Goal: Transaction & Acquisition: Book appointment/travel/reservation

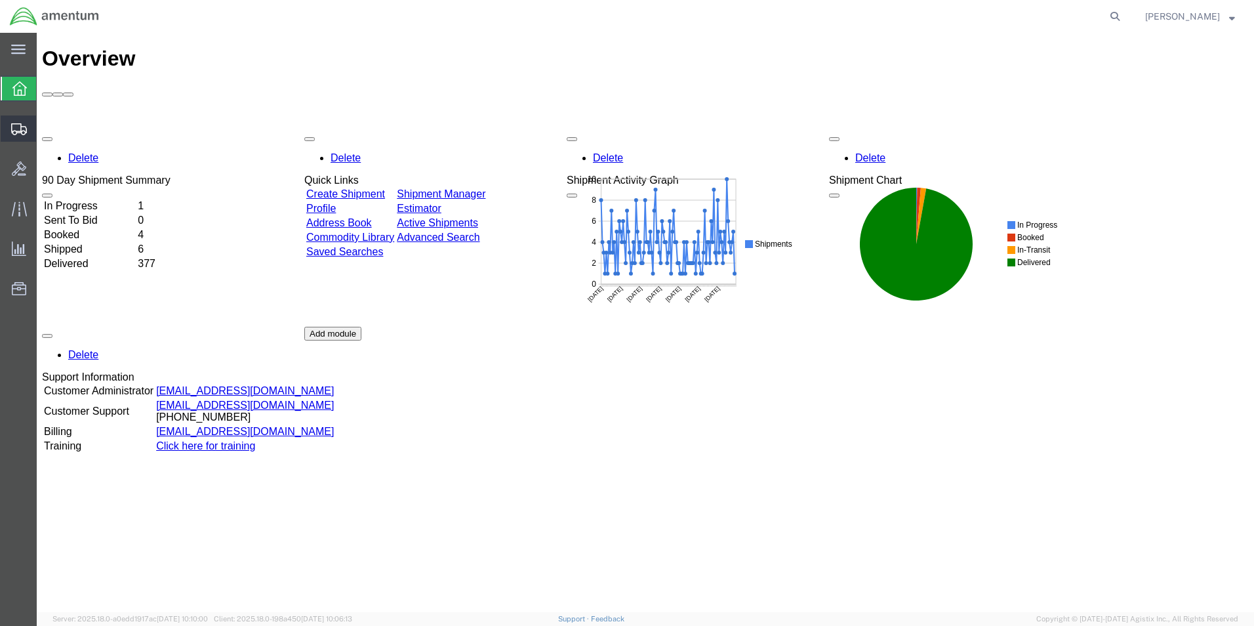
click at [0, 0] on span "Create from Template" at bounding box center [0, 0] width 0 height 0
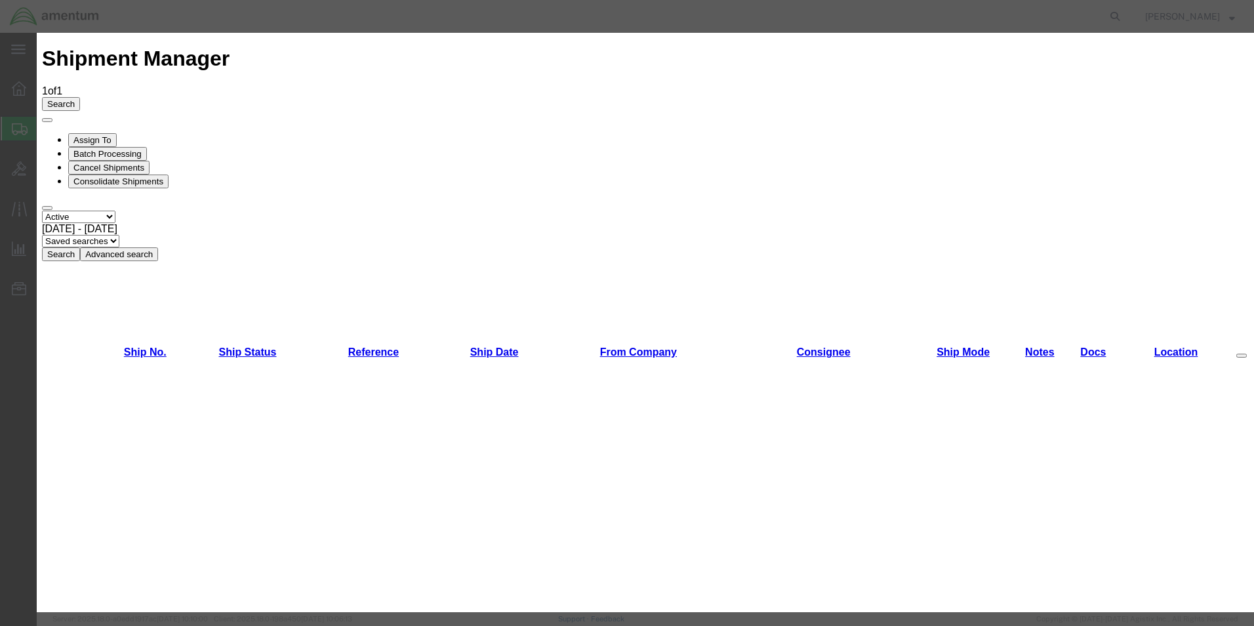
scroll to position [656, 0]
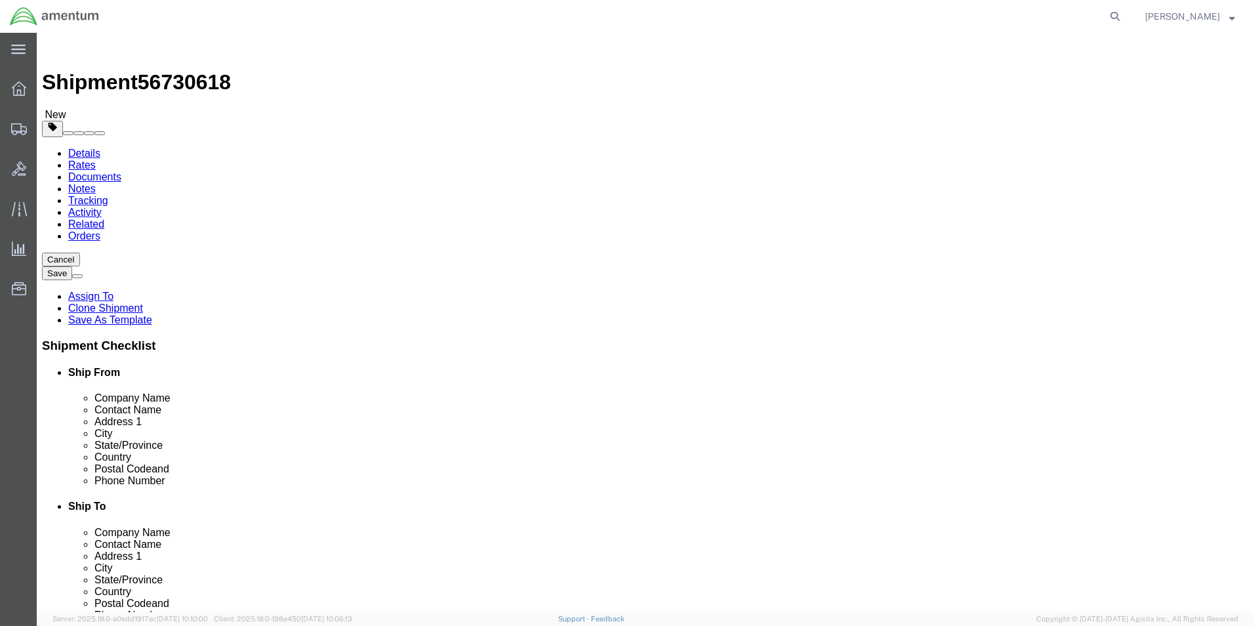
select select "49950"
select select
click input "[PERSON_NAME]..."
type input "D"
type input "rebecc"
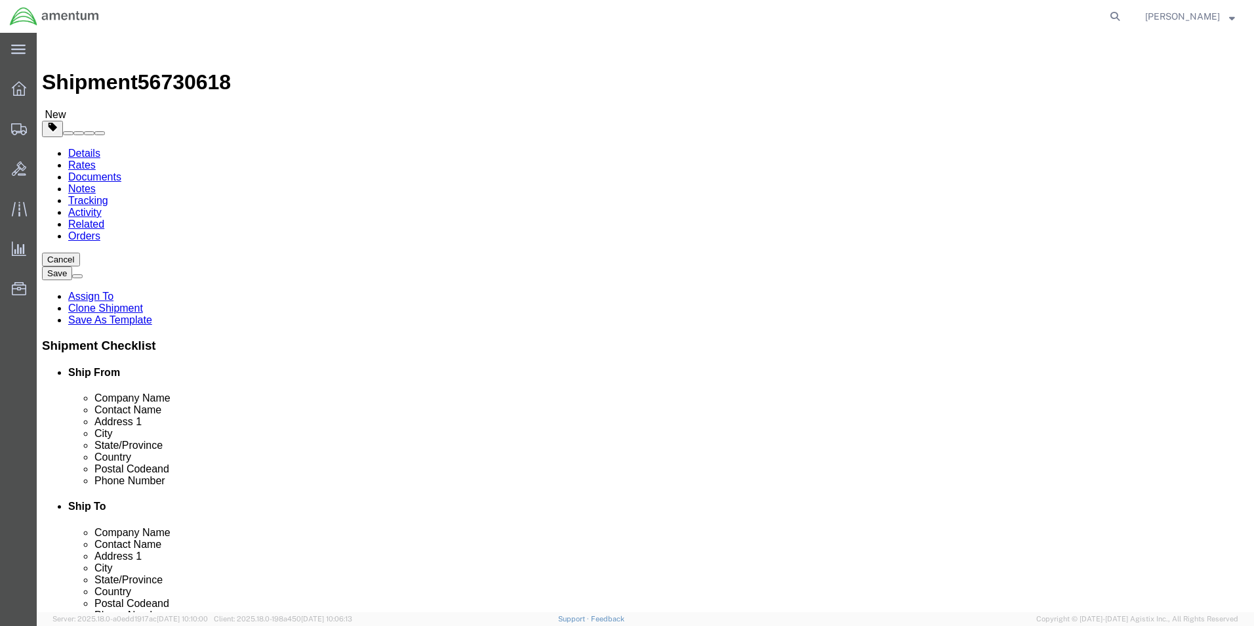
click p "- Continental Testing INC. - ([PERSON_NAME]...) [STREET_ADDRESS]"
select select "OH"
type input "[PERSON_NAME]..."
click div "Please fix the following errors Ship From Location Location [GEOGRAPHIC_DATA], …"
click input "text"
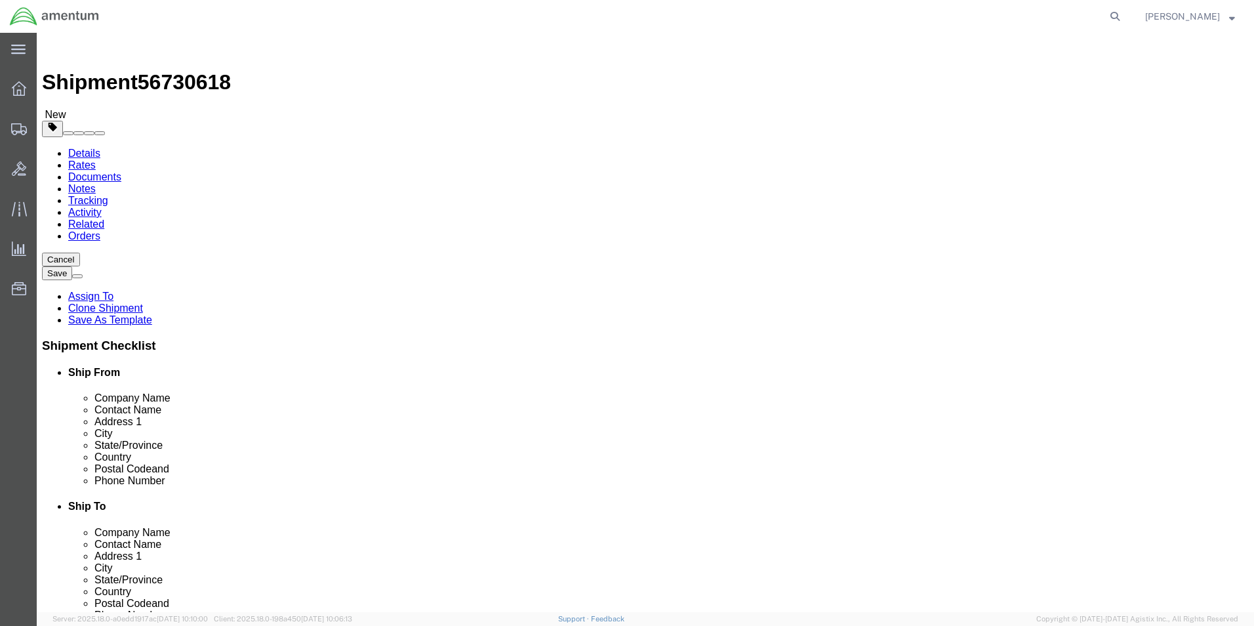
type input "9378323322"
click div "Ship To Location Location My Profile Location [PHONE_NUMBER] [PHONE_NUMBER] [PH…"
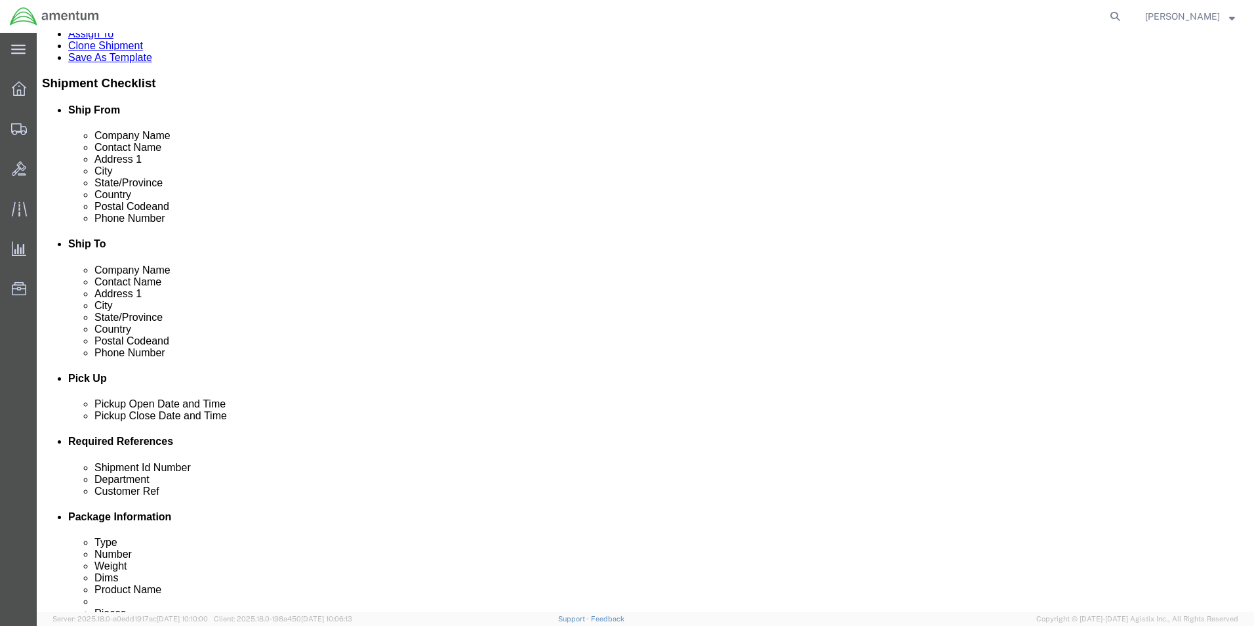
scroll to position [394, 0]
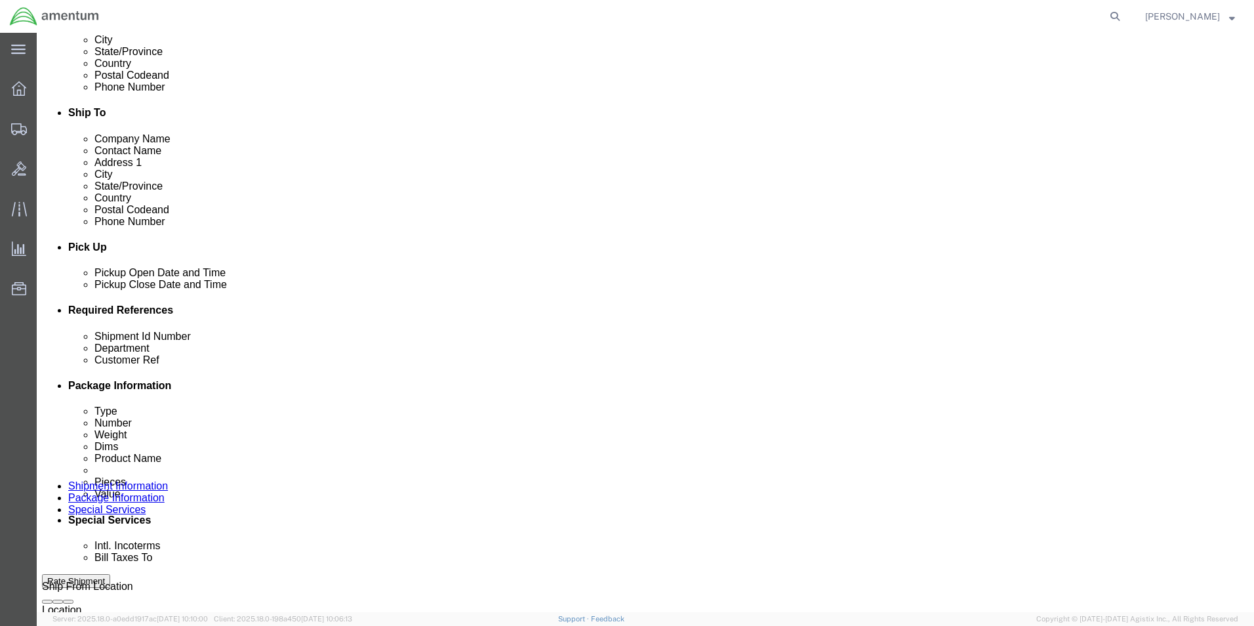
click button "Add reference"
click select "Select Account Type Activity ID Airline Appointment Number ASN Batch Request # …"
select select "PURCHORD"
click select "Select Account Type Activity ID Airline Appointment Number ASN Batch Request # …"
click input "text"
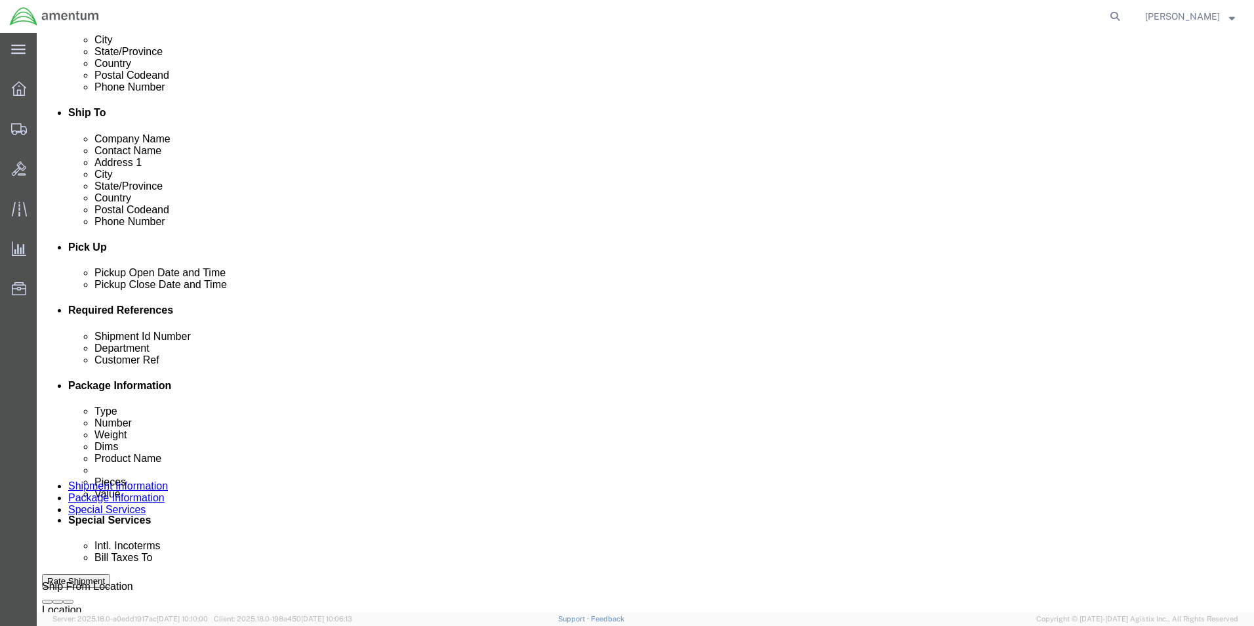
type input "CBP0043712 LINE2"
click div "Shipment Id Number CAL. Department CBP Customer Ref CALIBRATION Select Account …"
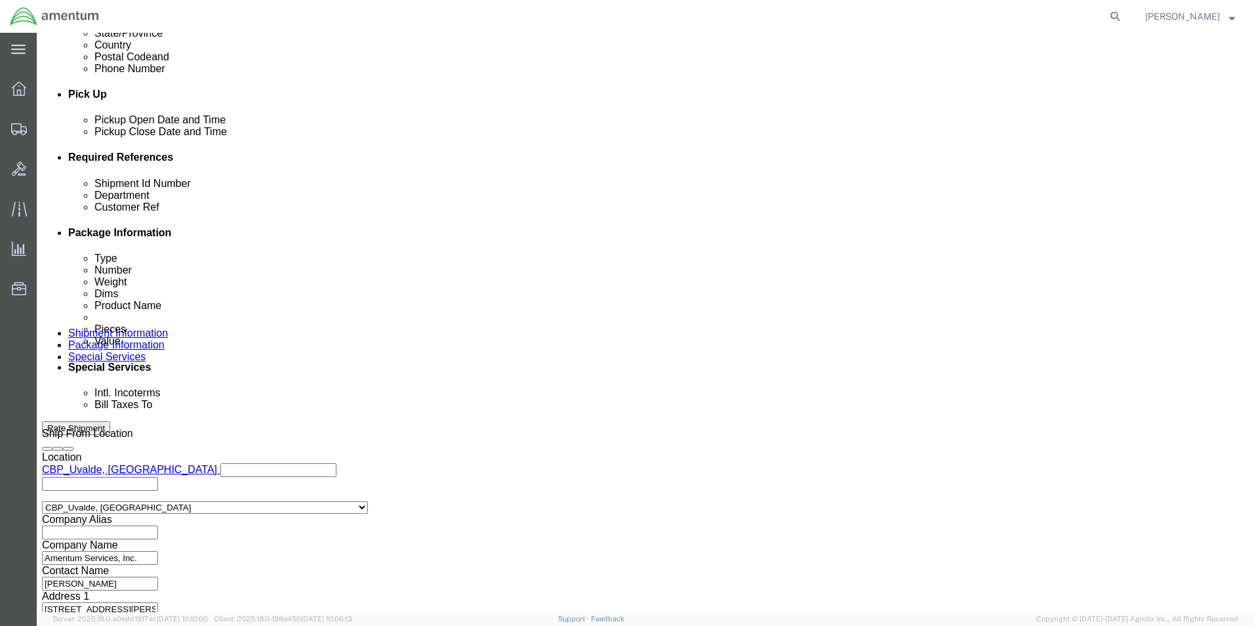
scroll to position [572, 0]
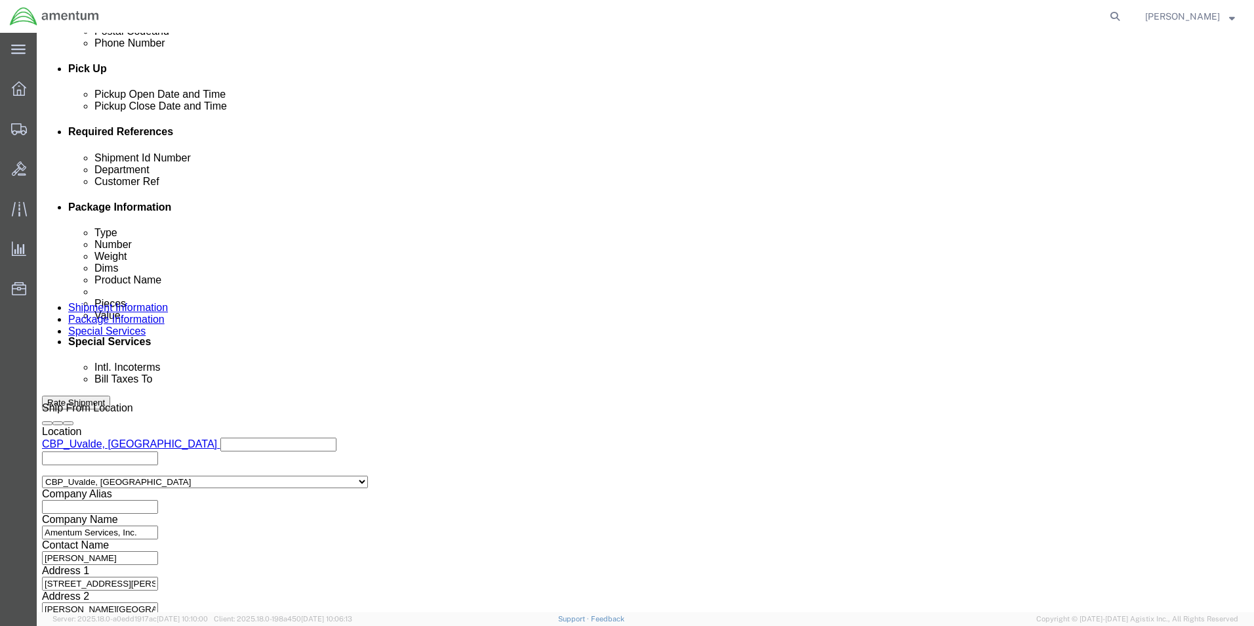
click button "Continue"
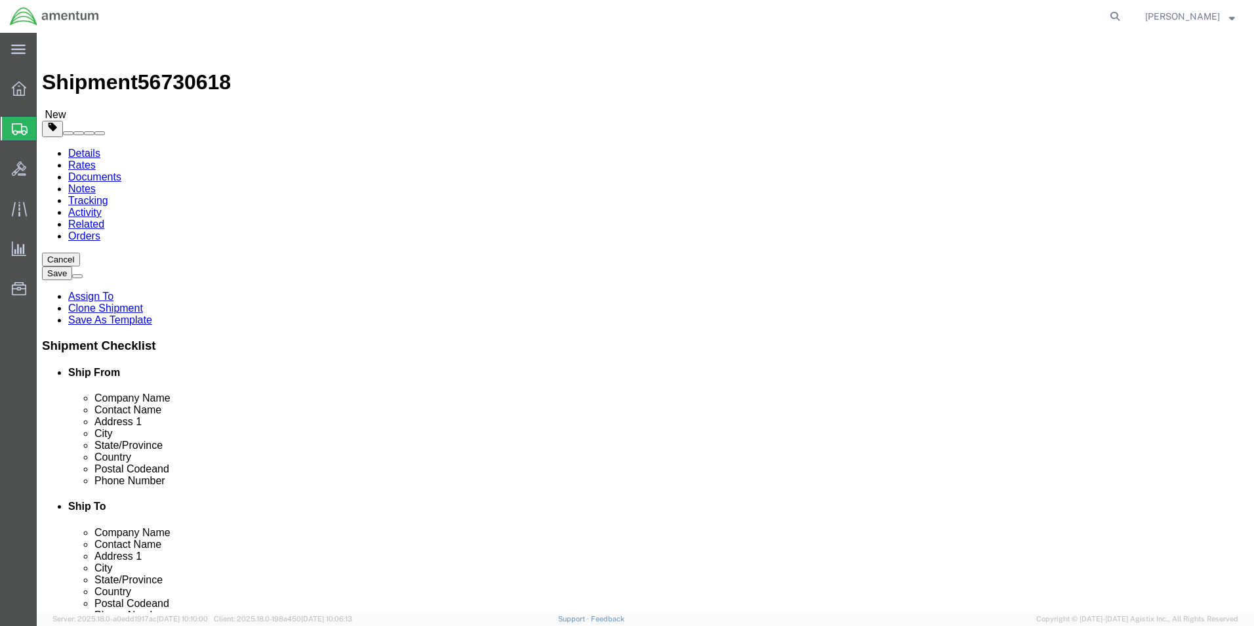
click input "14.00"
type input "1"
type input "17.00"
type input "3.00"
click input "4.40"
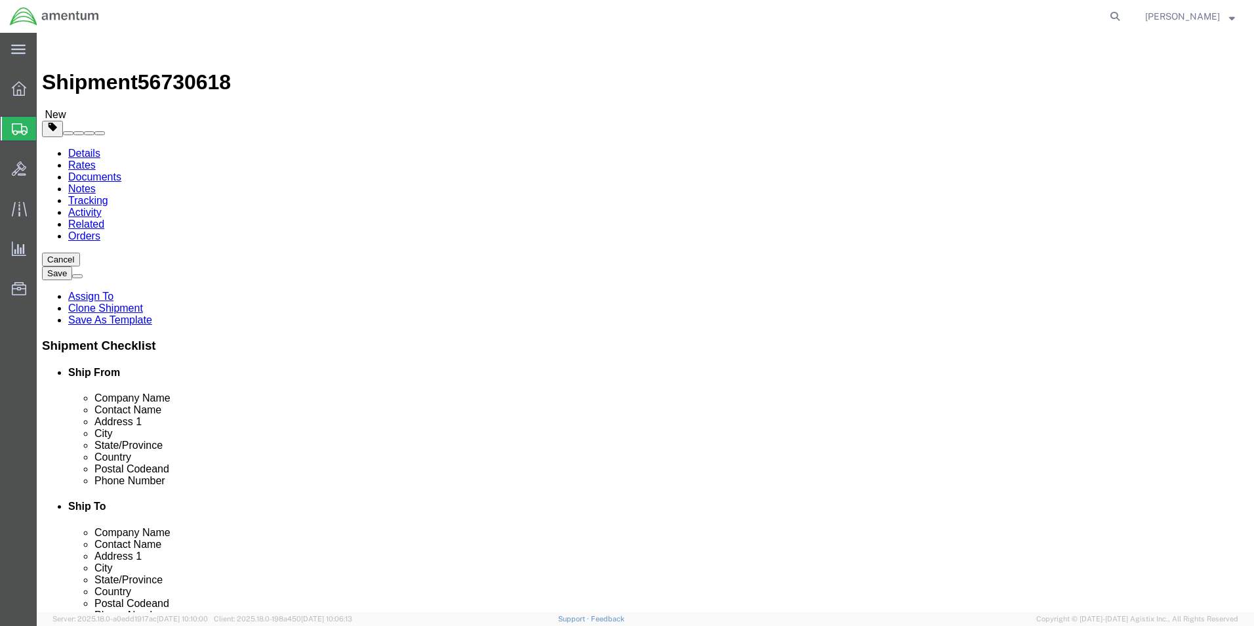
type input "4"
type input "11.8"
click div "Package Content # 1 1 x Cardboard Box(es) Package Type Select Bale(s) Basket(s)…"
click dd "100.00 USD"
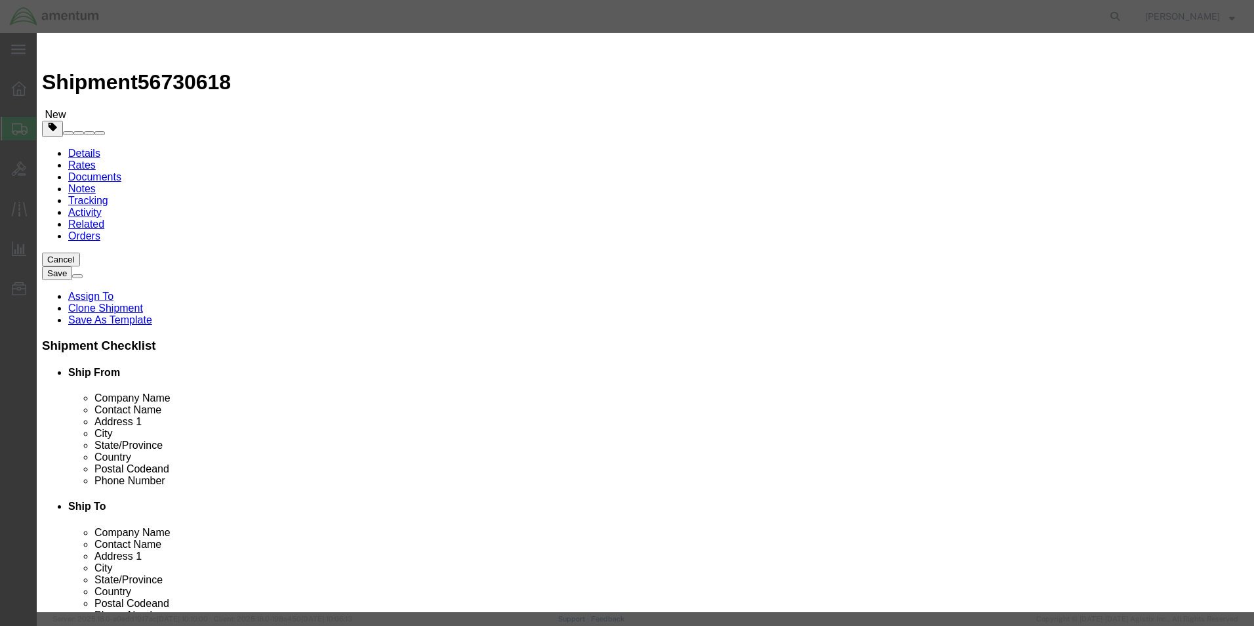
click input "100.00"
type input "1"
type input "3000.00"
click div "Commodity library"
click button "Save & Close"
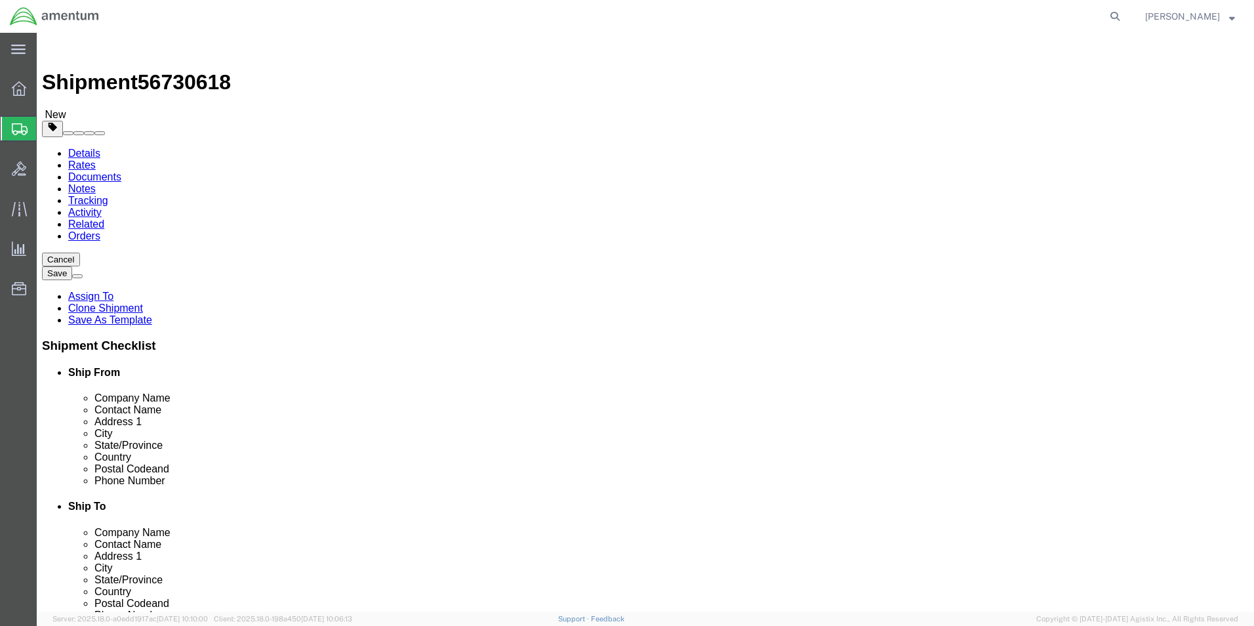
click button "Rate Shipment"
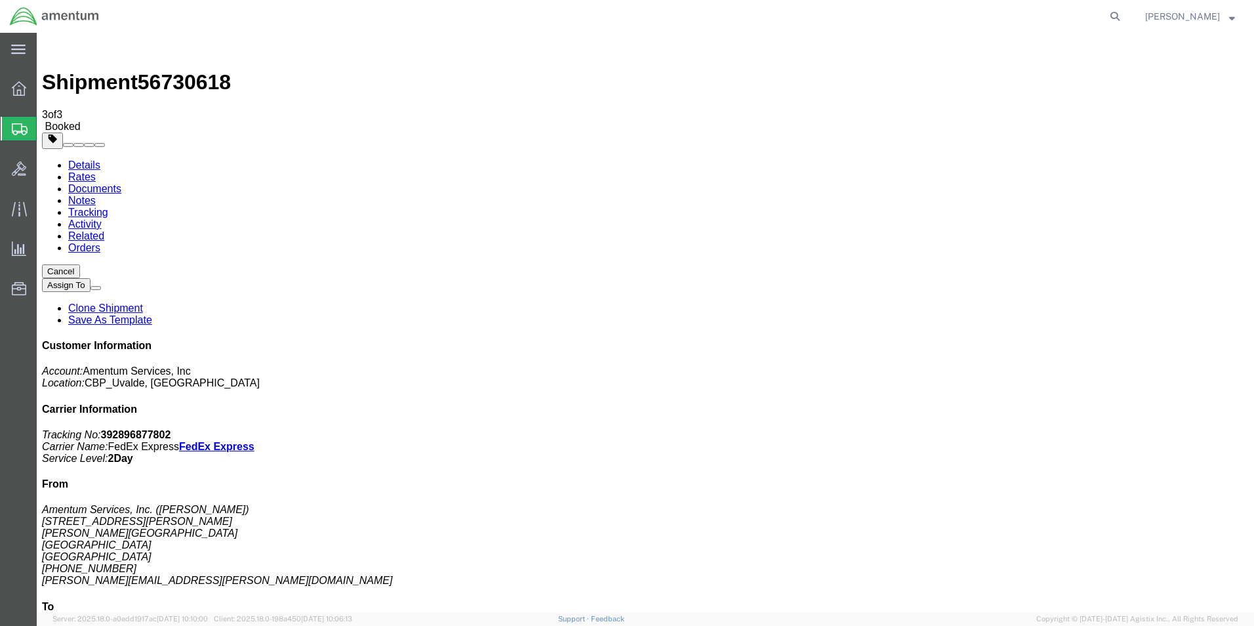
click at [0, 0] on span "Shipment Manager" at bounding box center [0, 0] width 0 height 0
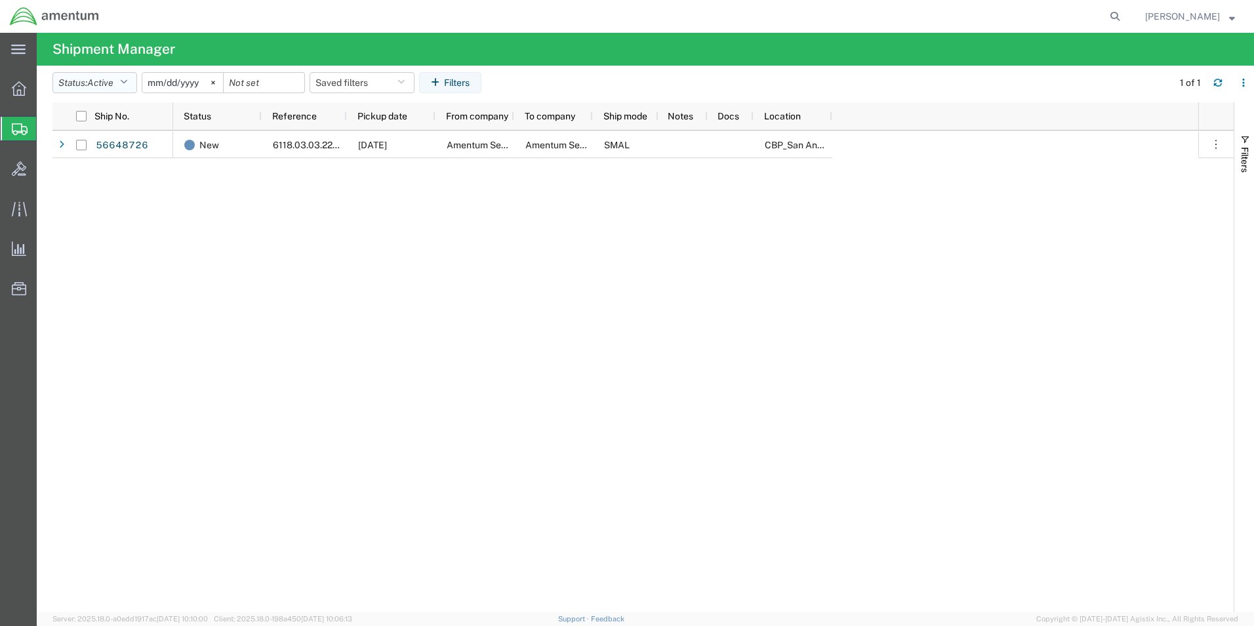
click at [127, 85] on icon "button" at bounding box center [123, 82] width 7 height 9
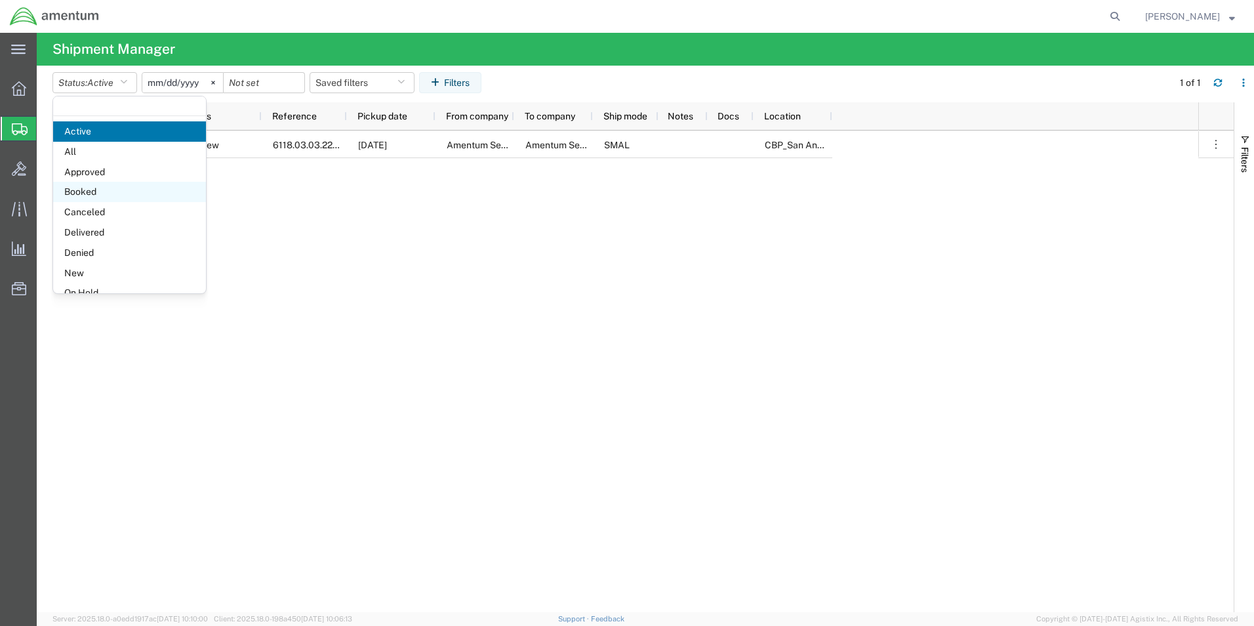
click at [93, 187] on span "Booked" at bounding box center [129, 192] width 153 height 20
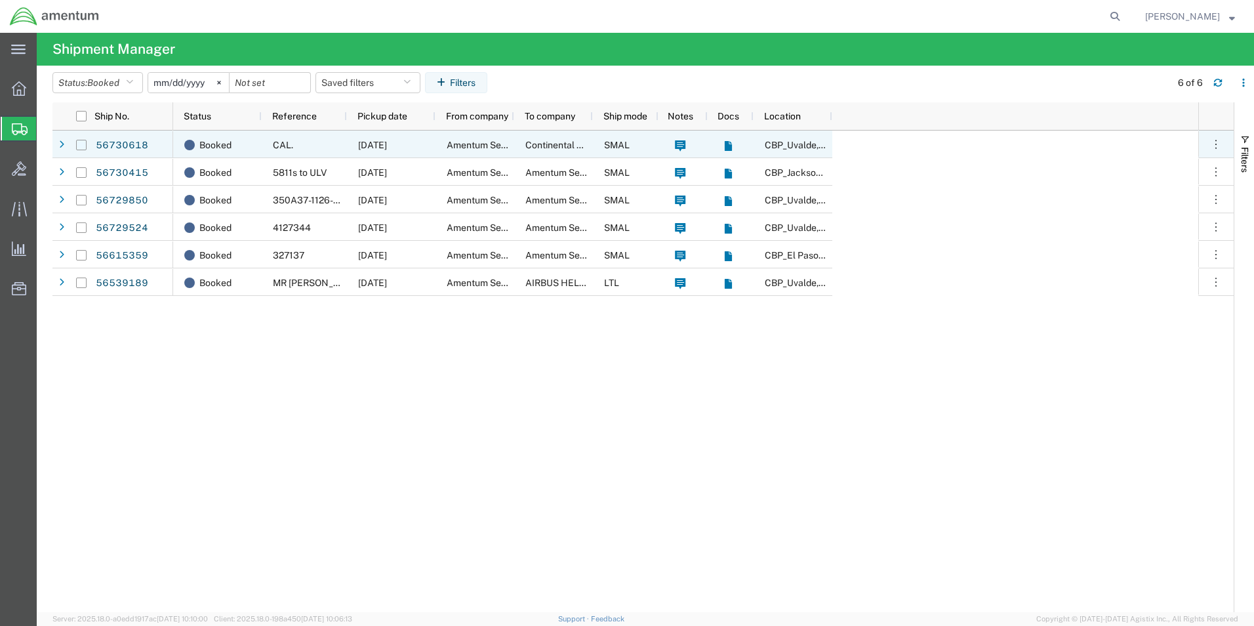
click at [83, 148] on input "Press Space to toggle row selection (unchecked)" at bounding box center [81, 145] width 10 height 10
checkbox input "true"
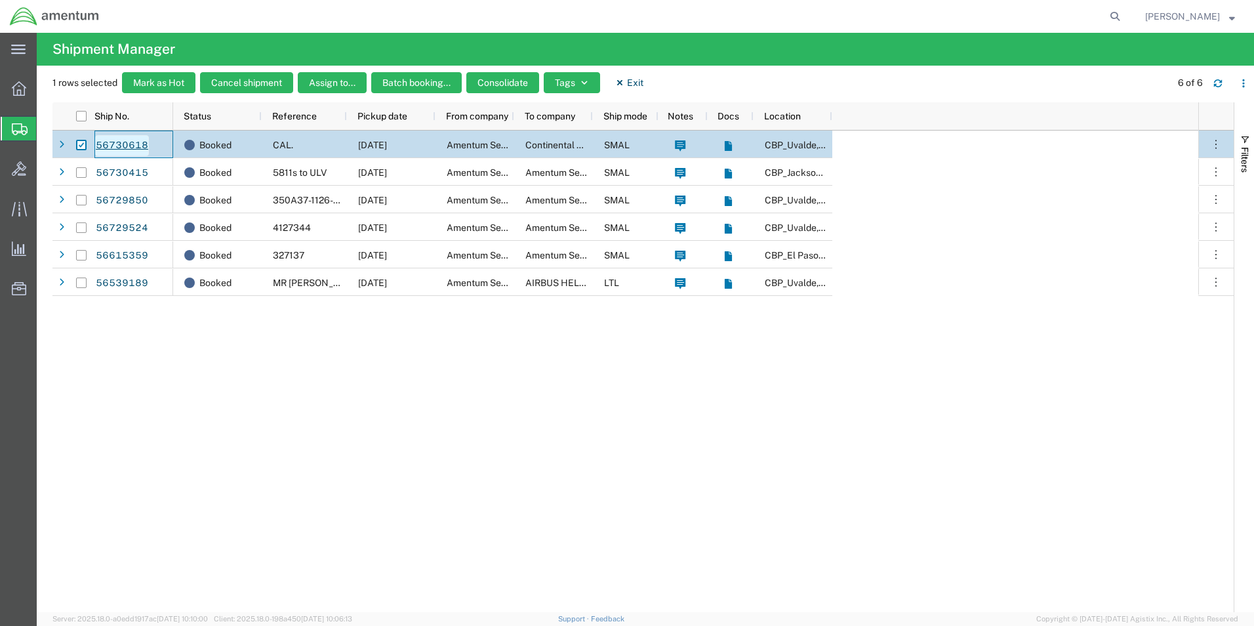
click at [114, 140] on link "56730618" at bounding box center [122, 145] width 54 height 21
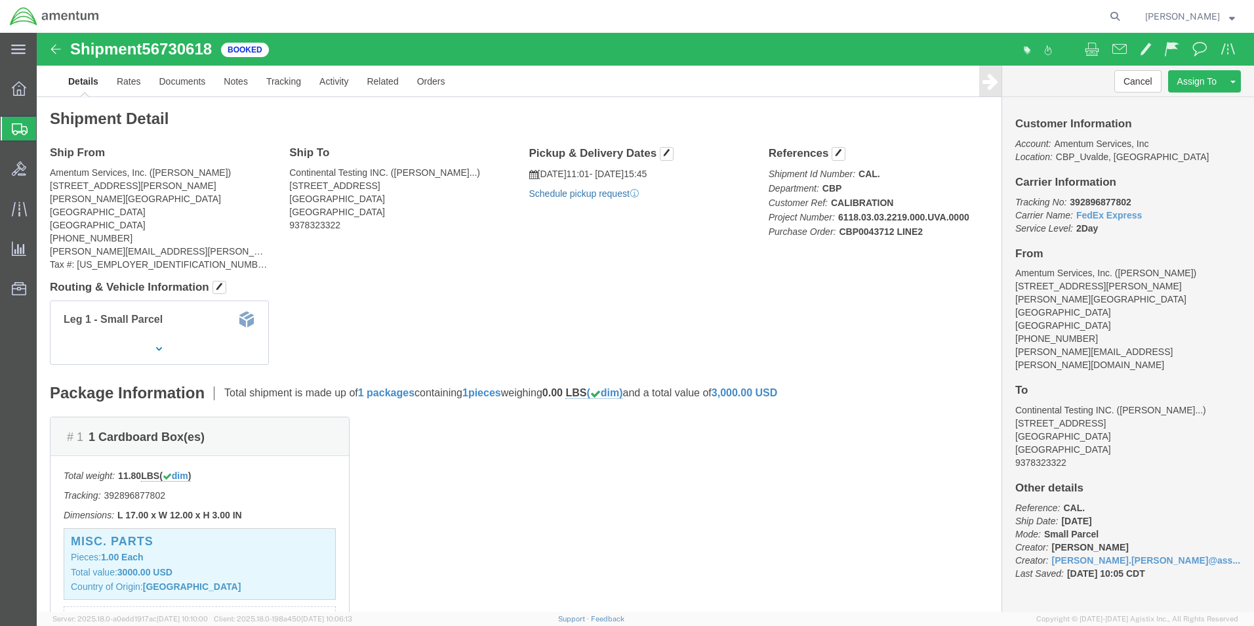
click link "Schedule pickup request"
click at [1232, 14] on strong "button" at bounding box center [1233, 16] width 6 height 5
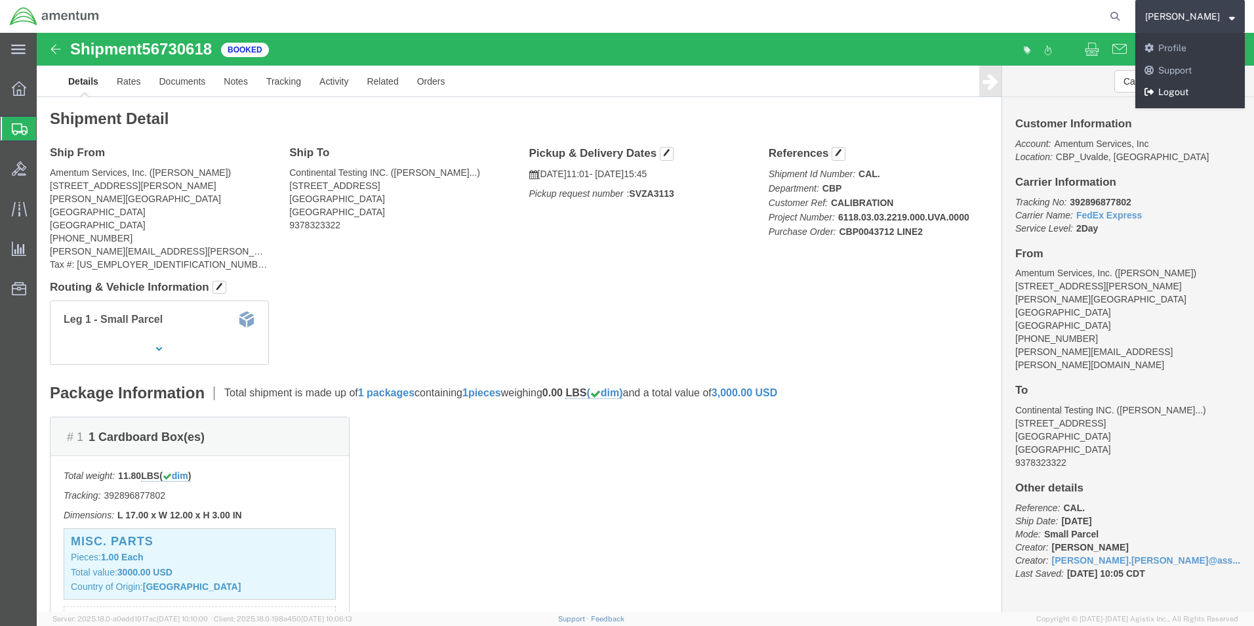
click at [1184, 89] on link "Logout" at bounding box center [1191, 92] width 110 height 22
